Goal: Find specific page/section: Find specific page/section

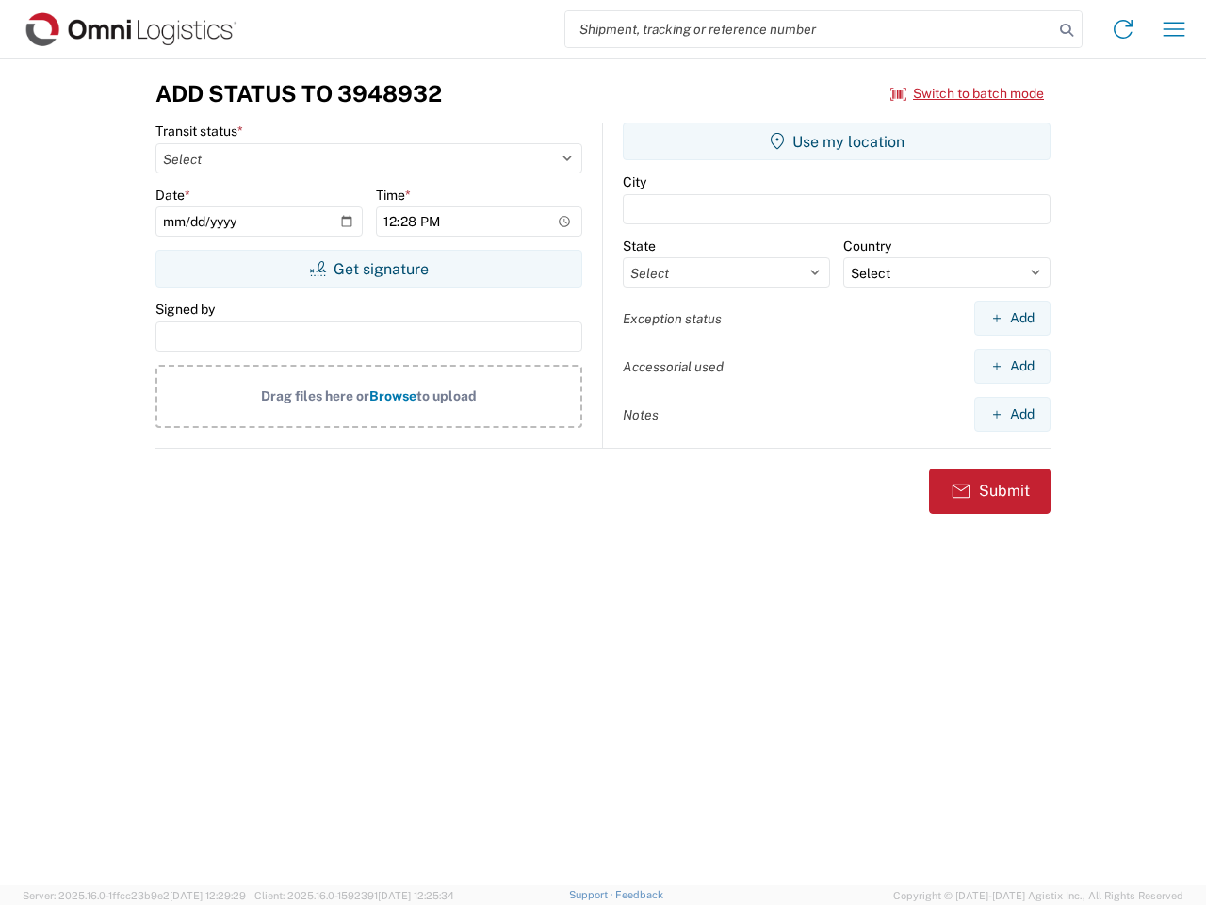
click at [810, 29] on input "search" at bounding box center [809, 29] width 488 height 36
click at [1067, 30] on icon at bounding box center [1067, 30] width 26 height 26
click at [1123, 29] on icon at bounding box center [1123, 29] width 30 height 30
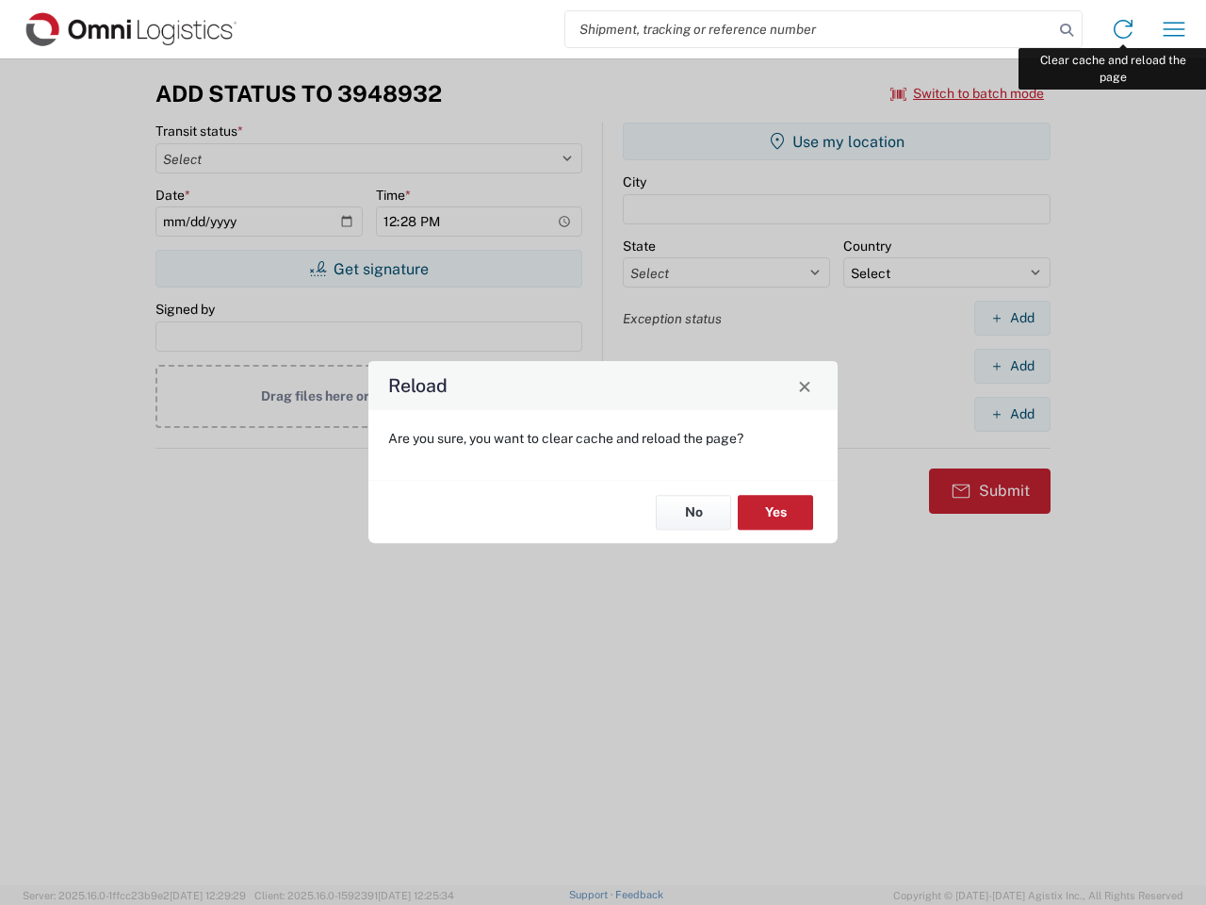
click at [1174, 29] on div "Reload Are you sure, you want to clear cache and reload the page? No Yes" at bounding box center [603, 452] width 1206 height 905
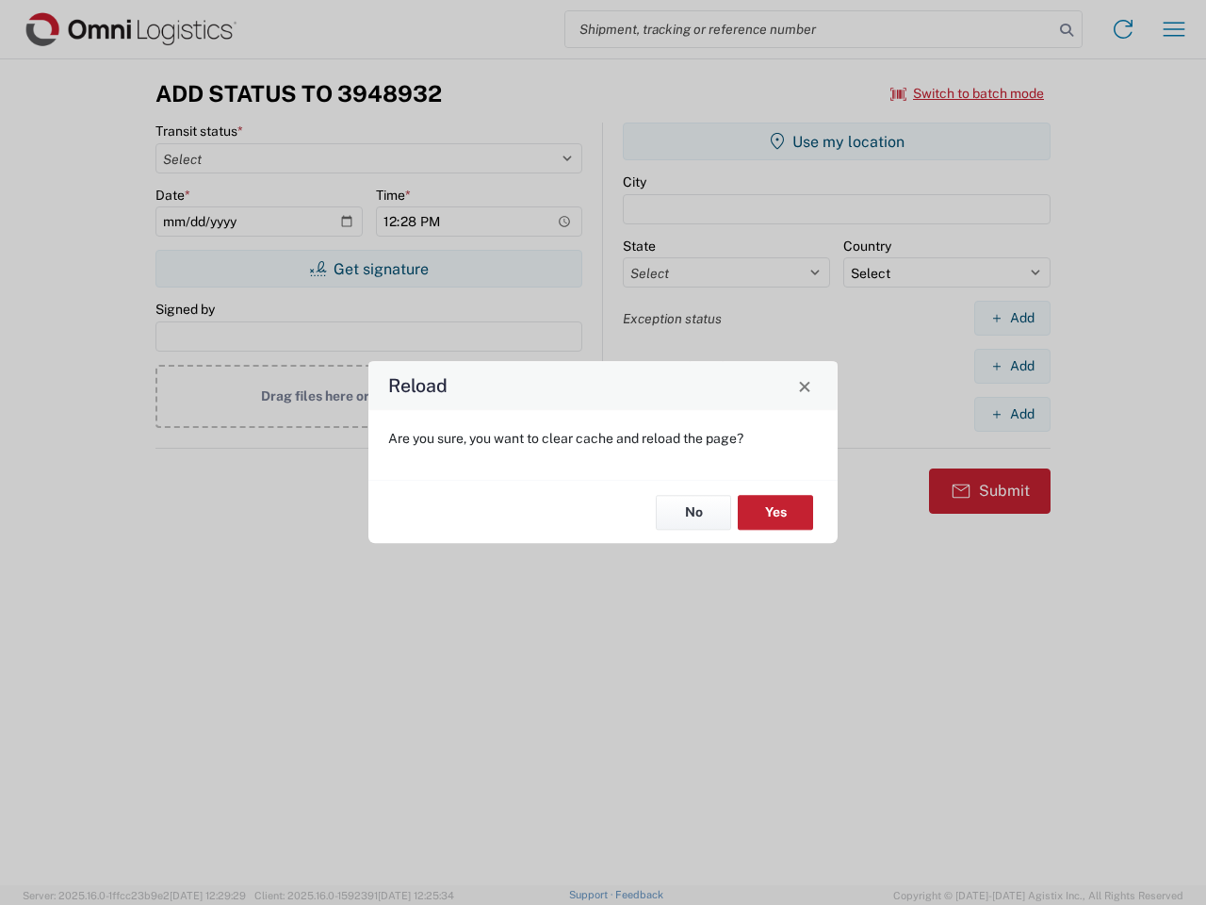
click at [968, 93] on div "Reload Are you sure, you want to clear cache and reload the page? No Yes" at bounding box center [603, 452] width 1206 height 905
click at [368, 269] on div "Reload Are you sure, you want to clear cache and reload the page? No Yes" at bounding box center [603, 452] width 1206 height 905
click at [837, 141] on div "Reload Are you sure, you want to clear cache and reload the page? No Yes" at bounding box center [603, 452] width 1206 height 905
click at [1012, 318] on div "Reload Are you sure, you want to clear cache and reload the page? No Yes" at bounding box center [603, 452] width 1206 height 905
click at [1012, 366] on div "Reload Are you sure, you want to clear cache and reload the page? No Yes" at bounding box center [603, 452] width 1206 height 905
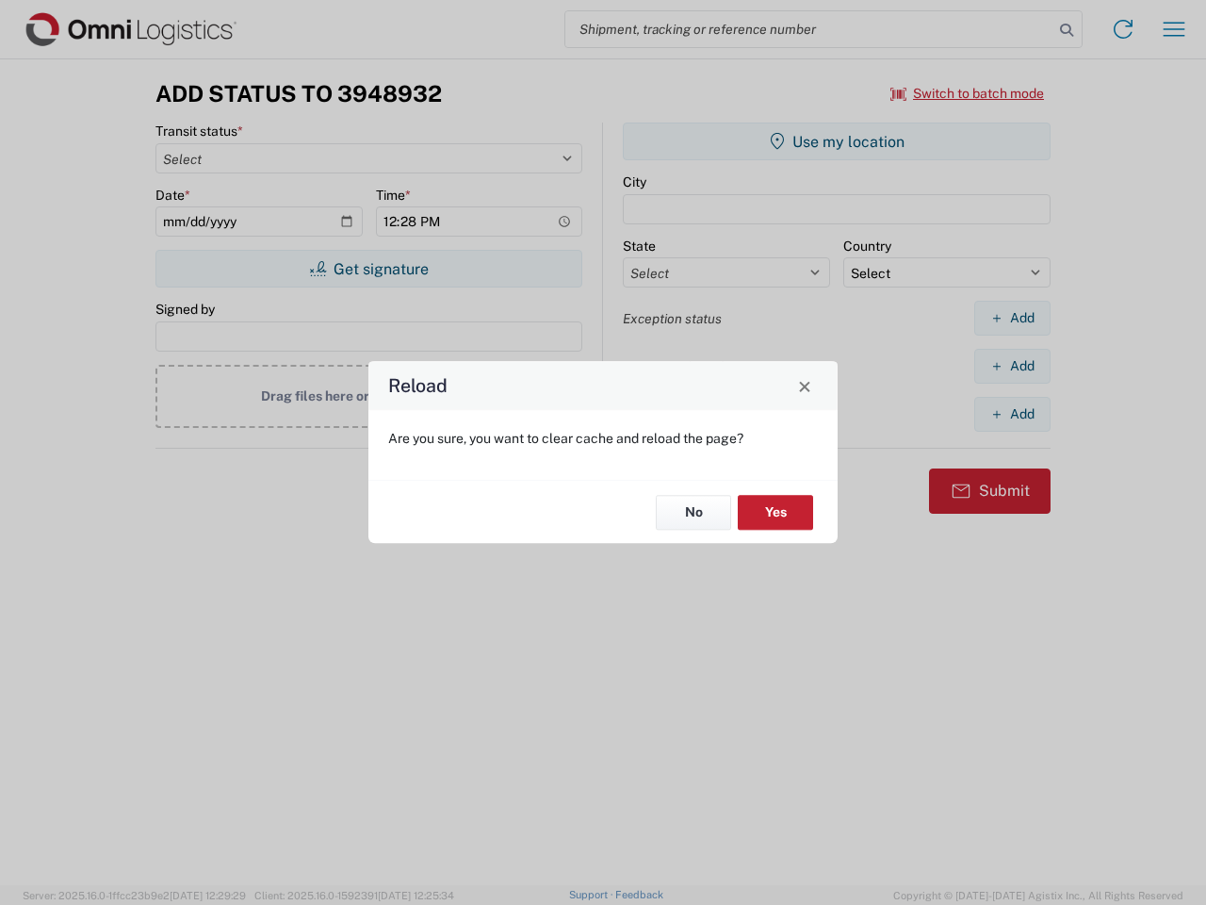
click at [1012, 414] on div "Reload Are you sure, you want to clear cache and reload the page? No Yes" at bounding box center [603, 452] width 1206 height 905
